Goal: Find specific page/section: Find specific page/section

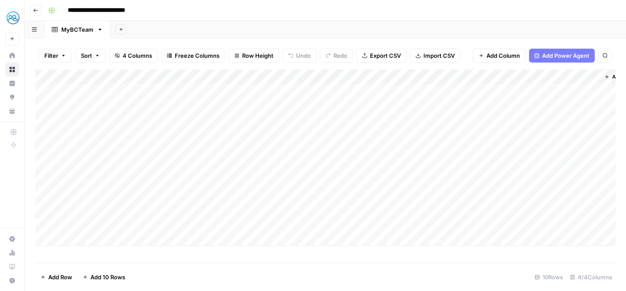
click at [31, 7] on button "Go back" at bounding box center [35, 10] width 11 height 11
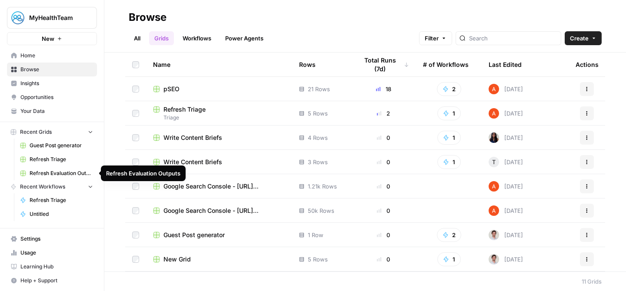
click at [61, 173] on span "Refresh Evaluation Outputs" at bounding box center [61, 173] width 63 height 8
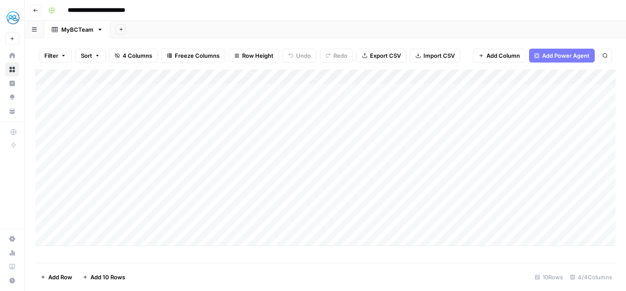
click at [37, 14] on button "Go back" at bounding box center [35, 10] width 11 height 11
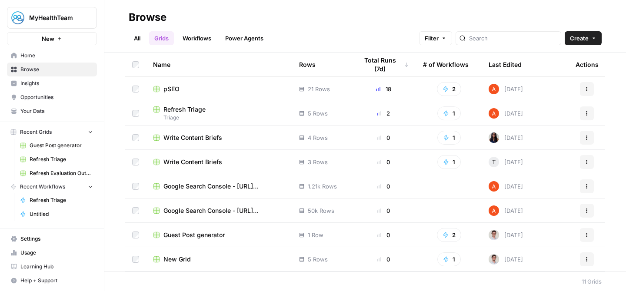
click at [27, 53] on span "Home" at bounding box center [56, 56] width 73 height 8
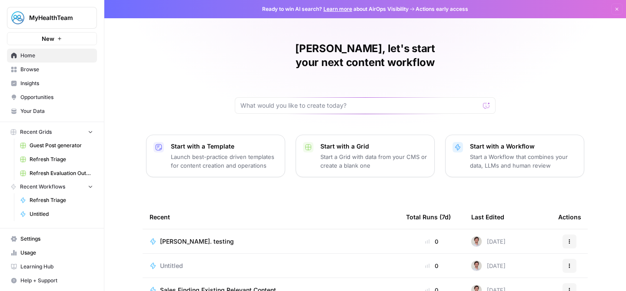
scroll to position [109, 0]
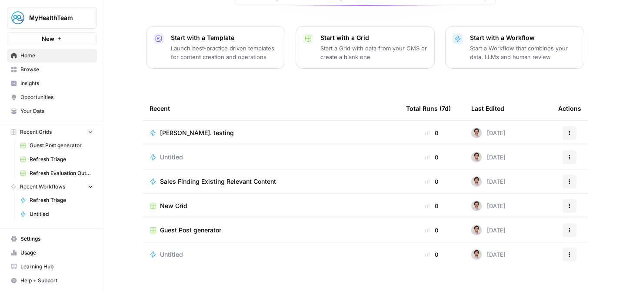
click at [46, 73] on link "Browse" at bounding box center [52, 70] width 90 height 14
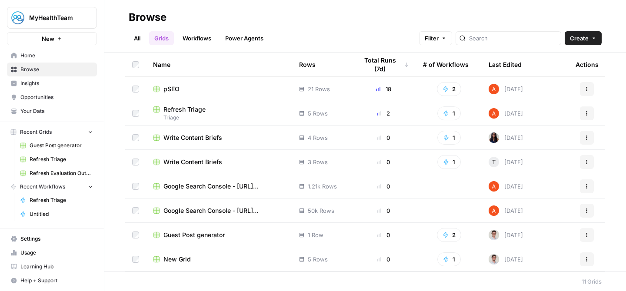
click at [185, 112] on span "Refresh Triage" at bounding box center [184, 109] width 42 height 9
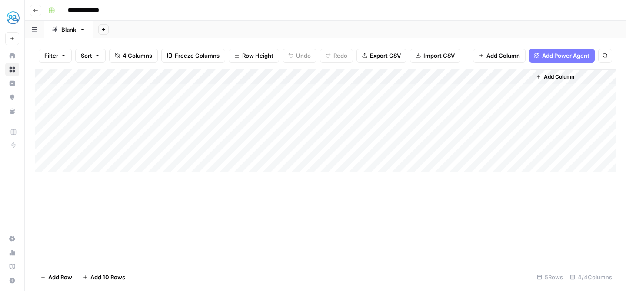
click at [35, 10] on icon "button" at bounding box center [35, 10] width 5 height 5
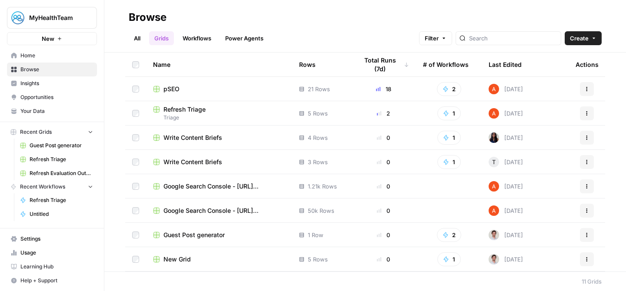
click at [205, 185] on span "Google Search Console - [URL][DOMAIN_NAME]" at bounding box center [224, 186] width 122 height 9
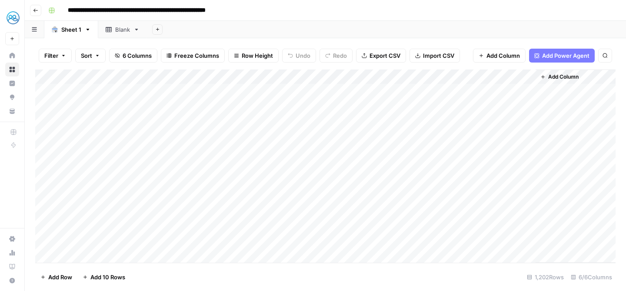
click at [31, 13] on button "Go back" at bounding box center [35, 10] width 11 height 11
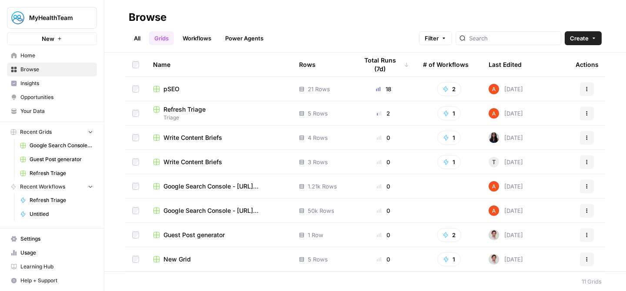
click at [185, 109] on span "Refresh Triage" at bounding box center [184, 109] width 42 height 9
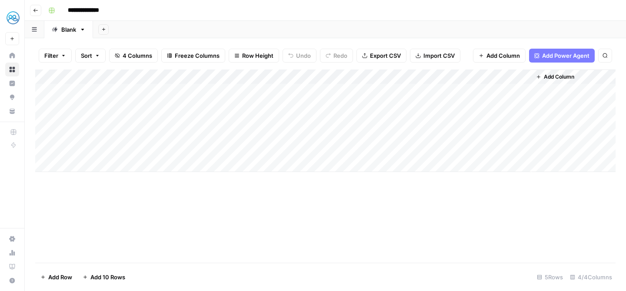
click at [35, 12] on icon "button" at bounding box center [35, 10] width 5 height 5
